Goal: Check status

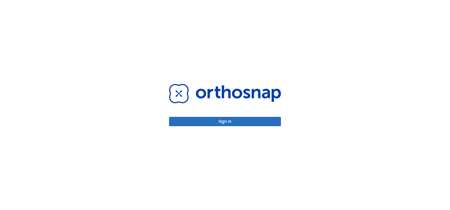
click at [230, 127] on div "Sign in" at bounding box center [224, 105] width 125 height 210
click at [213, 122] on button "Sign in" at bounding box center [225, 121] width 112 height 9
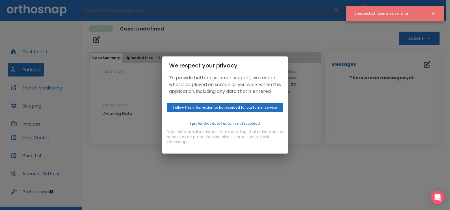
click at [244, 112] on button "I allow this information to be recorded for customer service" at bounding box center [225, 107] width 116 height 9
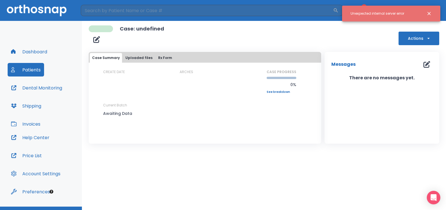
click at [432, 13] on button "Close notification" at bounding box center [429, 13] width 10 height 10
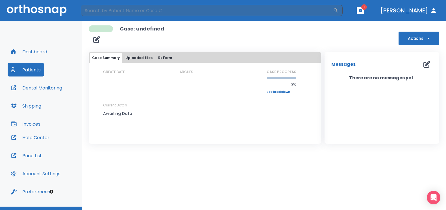
click at [364, 10] on button "button" at bounding box center [360, 10] width 7 height 7
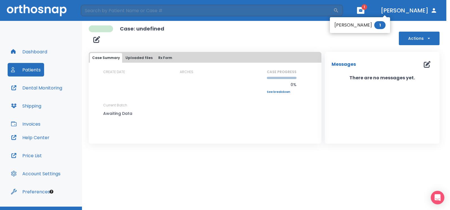
click at [338, 25] on li "[PERSON_NAME] 1" at bounding box center [360, 25] width 60 height 11
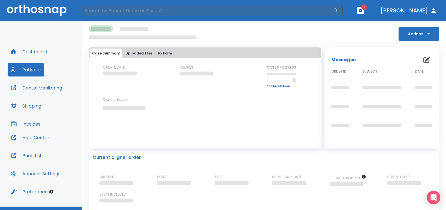
click at [375, 4] on header "​ 1 [PERSON_NAME]" at bounding box center [223, 10] width 446 height 21
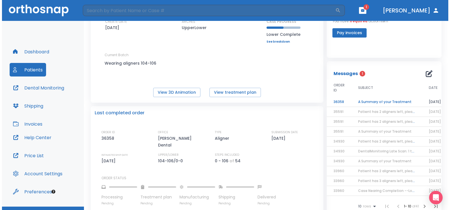
scroll to position [55, 0]
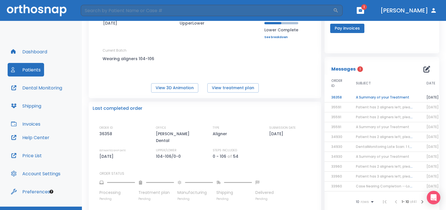
click at [382, 97] on td "A Summary of your Treatment" at bounding box center [384, 98] width 71 height 10
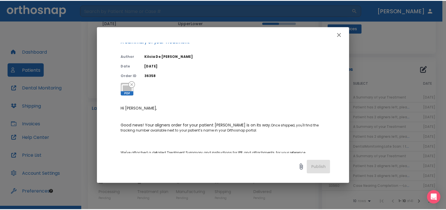
scroll to position [0, 0]
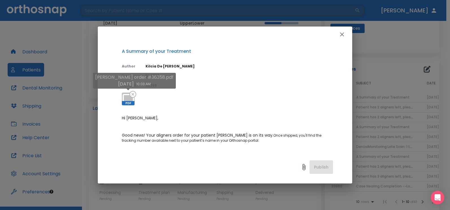
click at [132, 101] on span "PDF" at bounding box center [128, 103] width 13 height 4
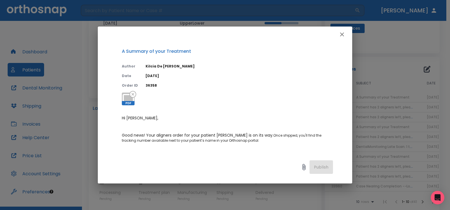
click at [344, 36] on icon "button" at bounding box center [342, 34] width 7 height 7
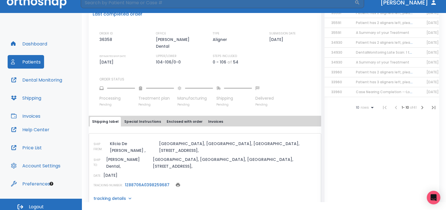
scroll to position [12, 0]
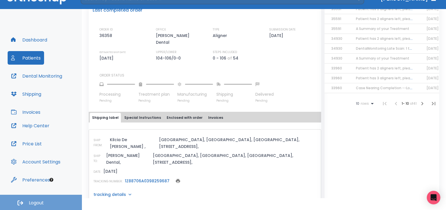
click at [25, 203] on button "Logout" at bounding box center [41, 202] width 82 height 15
